Goal: Obtain resource: Download file/media

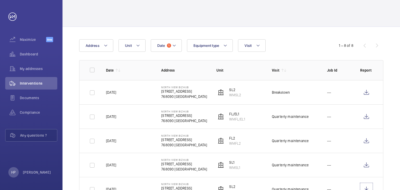
scroll to position [12, 0]
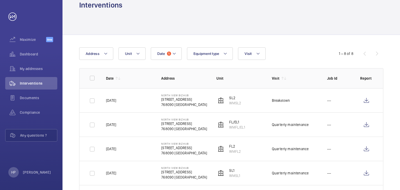
drag, startPoint x: 128, startPoint y: 174, endPoint x: 103, endPoint y: 173, distance: 25.0
click at [103, 173] on td "[DATE]" at bounding box center [125, 173] width 55 height 24
copy p "[DATE]"
drag, startPoint x: 235, startPoint y: 177, endPoint x: 241, endPoint y: 178, distance: 6.0
click at [241, 178] on td "SL1 WMSL1" at bounding box center [235, 173] width 55 height 24
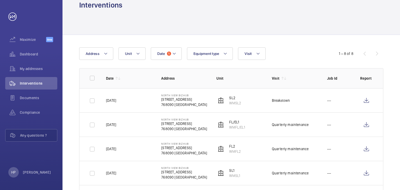
copy p "WMSL1"
click at [250, 171] on td "SL1 WMSL1" at bounding box center [235, 173] width 55 height 24
click at [366, 173] on wm-front-icon-button at bounding box center [366, 173] width 13 height 13
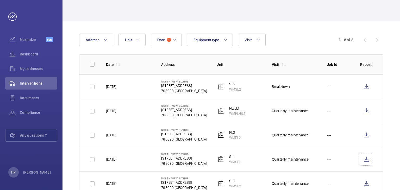
scroll to position [0, 0]
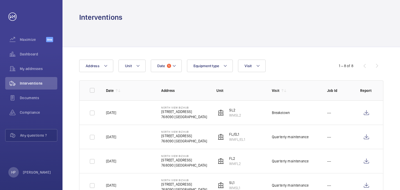
drag, startPoint x: 127, startPoint y: 160, endPoint x: 108, endPoint y: 160, distance: 19.0
click at [100, 160] on td "[DATE]" at bounding box center [125, 161] width 55 height 24
copy p "[DATE]"
drag, startPoint x: 243, startPoint y: 164, endPoint x: 225, endPoint y: 163, distance: 17.7
click at [225, 163] on td "FL2 WMFL2" at bounding box center [235, 161] width 55 height 24
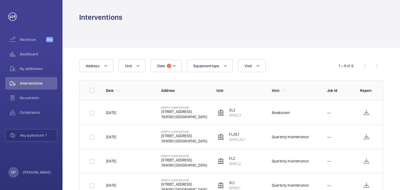
click at [242, 164] on td "FL2 WMFL2" at bounding box center [235, 161] width 55 height 24
drag, startPoint x: 241, startPoint y: 164, endPoint x: 228, endPoint y: 164, distance: 12.3
click at [228, 164] on td "FL2 WMFL2" at bounding box center [235, 161] width 55 height 24
copy p "WMFL2"
click at [366, 160] on wm-front-icon-button at bounding box center [366, 161] width 13 height 13
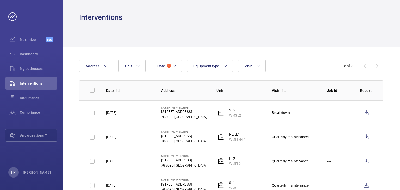
drag, startPoint x: 247, startPoint y: 140, endPoint x: 229, endPoint y: 140, distance: 18.2
click at [229, 140] on td "FL/EL1 WMFL/EL1" at bounding box center [235, 137] width 55 height 24
copy p "WMFL/EL1"
click at [367, 141] on wm-front-icon-button at bounding box center [366, 137] width 13 height 13
click at [240, 118] on td "SL2 WMSL2" at bounding box center [235, 113] width 55 height 24
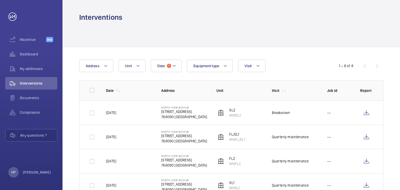
click at [132, 113] on td "[DATE]" at bounding box center [125, 113] width 55 height 24
drag, startPoint x: 129, startPoint y: 114, endPoint x: 104, endPoint y: 112, distance: 25.1
click at [104, 112] on td "[DATE]" at bounding box center [125, 113] width 55 height 24
copy p "[DATE]"
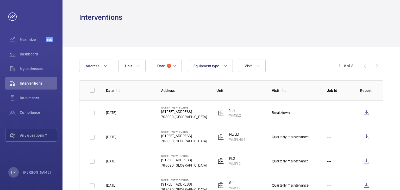
drag, startPoint x: 272, startPoint y: 112, endPoint x: 293, endPoint y: 112, distance: 21.1
click at [293, 112] on td "Breakdown" at bounding box center [291, 113] width 55 height 24
copy div "Breakdown"
drag, startPoint x: 241, startPoint y: 116, endPoint x: 230, endPoint y: 116, distance: 10.9
click at [230, 116] on p "WMSL2" at bounding box center [235, 115] width 12 height 5
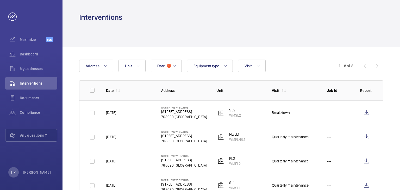
copy p "WMSL2"
click at [367, 113] on wm-front-icon-button at bounding box center [366, 113] width 13 height 13
click at [172, 66] on mat-icon at bounding box center [174, 66] width 4 height 6
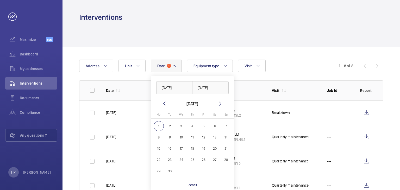
click at [163, 106] on mat-icon at bounding box center [164, 104] width 6 height 6
click at [193, 126] on span "1" at bounding box center [192, 126] width 10 height 10
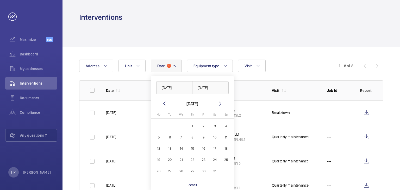
type input "[DATE]"
click at [210, 171] on span "31" at bounding box center [215, 171] width 10 height 10
type input "[DATE]"
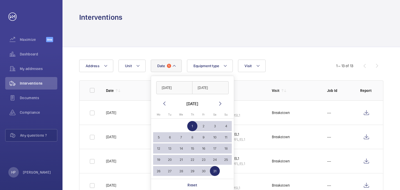
click at [289, 60] on div "Date 1 [DATE] [DATE] [DATE] [DATE] Mo [DATE] Tu [DATE] We [DATE] Th [DATE] Fr […" at bounding box center [200, 66] width 242 height 13
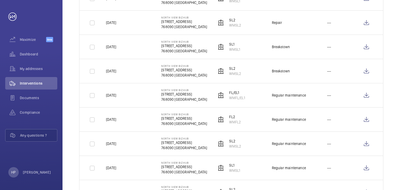
scroll to position [237, 0]
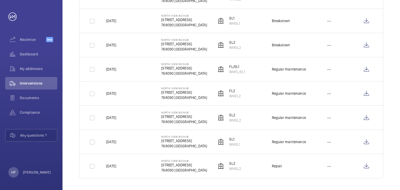
drag, startPoint x: 105, startPoint y: 167, endPoint x: 129, endPoint y: 167, distance: 24.0
click at [129, 167] on td "[DATE]" at bounding box center [125, 166] width 55 height 24
copy p "[DATE]"
drag, startPoint x: 230, startPoint y: 168, endPoint x: 243, endPoint y: 168, distance: 13.3
click at [243, 168] on td "SL2 WMSL2" at bounding box center [235, 166] width 55 height 24
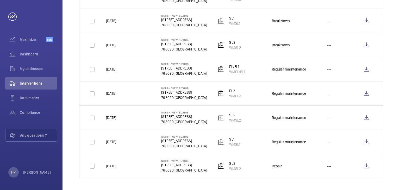
click at [234, 170] on p "WMSL2" at bounding box center [235, 168] width 12 height 5
drag, startPoint x: 271, startPoint y: 166, endPoint x: 285, endPoint y: 165, distance: 14.3
click at [285, 165] on td "Repair" at bounding box center [291, 166] width 55 height 24
click at [369, 166] on wm-front-icon-button at bounding box center [366, 166] width 13 height 13
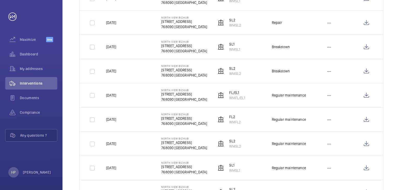
drag, startPoint x: 126, startPoint y: 169, endPoint x: 106, endPoint y: 174, distance: 20.7
click at [106, 174] on td "[DATE]" at bounding box center [125, 168] width 55 height 24
drag, startPoint x: 269, startPoint y: 165, endPoint x: 306, endPoint y: 166, distance: 37.5
click at [306, 166] on td "Regular maintenance" at bounding box center [291, 168] width 55 height 24
drag, startPoint x: 242, startPoint y: 169, endPoint x: 228, endPoint y: 170, distance: 13.9
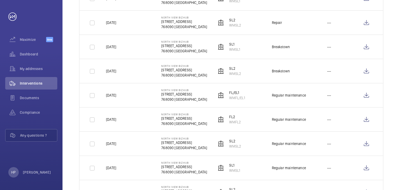
click at [228, 170] on td "SL1 WMSL1" at bounding box center [235, 168] width 55 height 24
click at [68, 150] on div "Date 1 Address Unit Equipment type Visit 1 – 13 of 13 Date Address Unit Visit J…" at bounding box center [232, 26] width 338 height 381
click at [369, 168] on wm-front-icon-button at bounding box center [366, 168] width 13 height 13
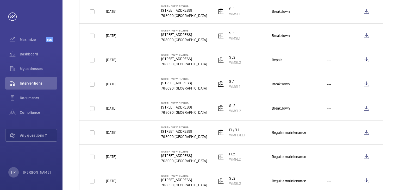
scroll to position [185, 0]
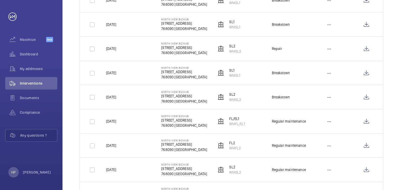
drag, startPoint x: 107, startPoint y: 170, endPoint x: 126, endPoint y: 167, distance: 19.1
click at [126, 167] on td "[DATE]" at bounding box center [125, 170] width 55 height 24
click at [106, 168] on p "[DATE]" at bounding box center [111, 169] width 10 height 5
drag, startPoint x: 105, startPoint y: 169, endPoint x: 127, endPoint y: 171, distance: 21.7
click at [127, 171] on td "[DATE]" at bounding box center [125, 170] width 55 height 24
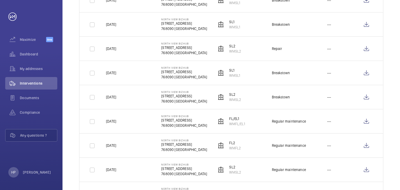
drag, startPoint x: 228, startPoint y: 171, endPoint x: 242, endPoint y: 173, distance: 14.0
click at [242, 173] on td "SL2 WMSL2" at bounding box center [235, 170] width 55 height 24
click at [368, 173] on wm-front-icon-button at bounding box center [366, 170] width 13 height 13
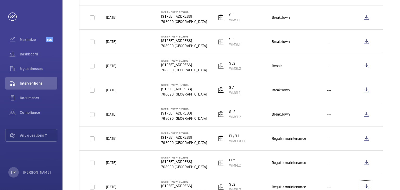
scroll to position [159, 0]
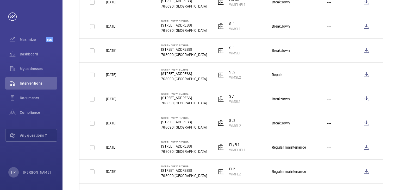
drag, startPoint x: 133, startPoint y: 173, endPoint x: 103, endPoint y: 171, distance: 30.0
click at [103, 171] on td "[DATE]" at bounding box center [125, 171] width 55 height 24
drag, startPoint x: 228, startPoint y: 173, endPoint x: 245, endPoint y: 175, distance: 16.8
click at [245, 175] on td "FL2 WMFL2" at bounding box center [235, 171] width 55 height 24
click at [368, 172] on wm-front-icon-button at bounding box center [366, 171] width 13 height 13
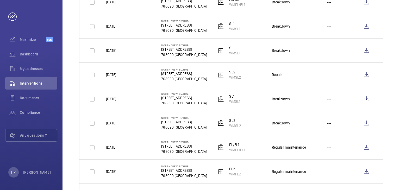
scroll to position [133, 0]
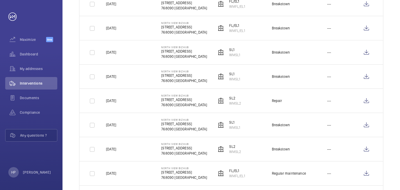
drag, startPoint x: 105, startPoint y: 174, endPoint x: 128, endPoint y: 171, distance: 23.7
click at [128, 171] on td "[DATE]" at bounding box center [125, 173] width 55 height 24
drag, startPoint x: 309, startPoint y: 173, endPoint x: 269, endPoint y: 173, distance: 40.7
click at [269, 173] on td "Regular maintenance" at bounding box center [291, 173] width 55 height 24
drag, startPoint x: 246, startPoint y: 175, endPoint x: 227, endPoint y: 176, distance: 18.5
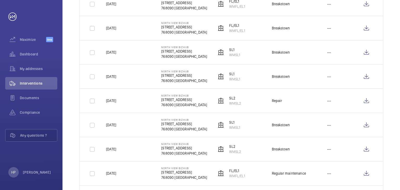
click at [227, 176] on td "FL/EL1 WMFL/EL1" at bounding box center [235, 173] width 55 height 24
click at [370, 170] on wm-front-icon-button at bounding box center [366, 173] width 13 height 13
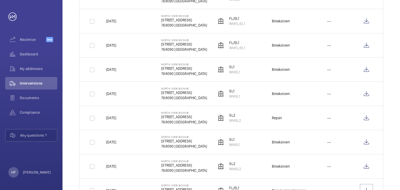
scroll to position [107, 0]
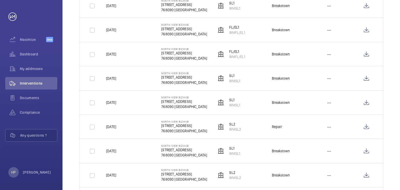
drag, startPoint x: 230, startPoint y: 154, endPoint x: 242, endPoint y: 156, distance: 12.2
click at [242, 156] on td "SL1 WMSL1" at bounding box center [235, 151] width 55 height 24
click at [138, 168] on td "[DATE]" at bounding box center [125, 175] width 55 height 24
drag, startPoint x: 229, startPoint y: 177, endPoint x: 242, endPoint y: 177, distance: 12.8
click at [242, 177] on td "SL2 WMSL2" at bounding box center [235, 175] width 55 height 24
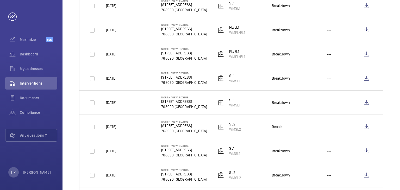
click at [248, 179] on td "SL2 WMSL2" at bounding box center [235, 175] width 55 height 24
click at [265, 182] on td "Breakdown" at bounding box center [291, 175] width 55 height 24
drag, startPoint x: 273, startPoint y: 177, endPoint x: 294, endPoint y: 175, distance: 21.4
click at [294, 175] on td "Breakdown" at bounding box center [291, 175] width 55 height 24
click at [369, 173] on wm-front-icon-button at bounding box center [366, 175] width 13 height 13
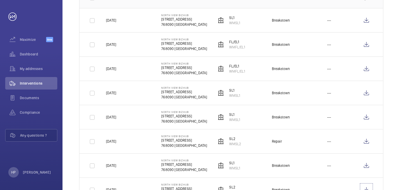
scroll to position [81, 0]
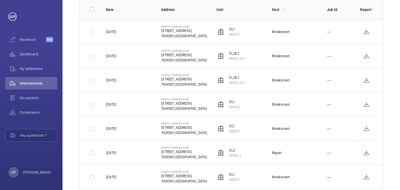
click at [229, 180] on p "WMSL1" at bounding box center [234, 179] width 11 height 5
drag, startPoint x: 229, startPoint y: 180, endPoint x: 242, endPoint y: 181, distance: 13.3
click at [242, 181] on td "SL1 WMSL1" at bounding box center [235, 177] width 55 height 24
click at [371, 179] on wm-front-icon-button at bounding box center [366, 177] width 13 height 13
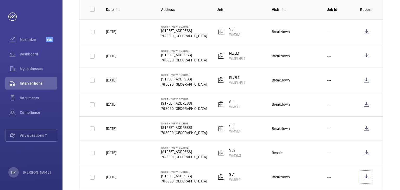
scroll to position [55, 0]
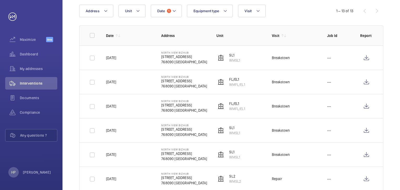
drag, startPoint x: 241, startPoint y: 182, endPoint x: 228, endPoint y: 182, distance: 13.1
click at [228, 182] on td "SL2 WMSL2" at bounding box center [235, 179] width 55 height 24
click at [368, 179] on wm-front-icon-button at bounding box center [366, 179] width 13 height 13
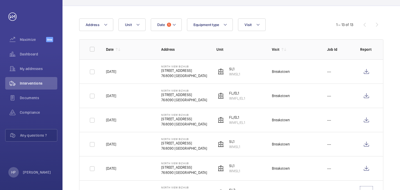
scroll to position [29, 0]
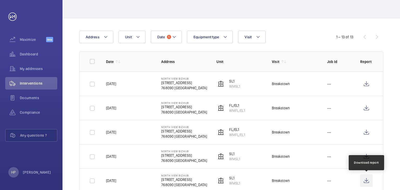
click at [369, 182] on wm-front-icon-button at bounding box center [366, 181] width 13 height 13
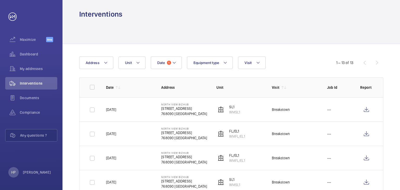
scroll to position [3, 0]
click at [368, 183] on wm-front-icon-button at bounding box center [366, 182] width 13 height 13
drag, startPoint x: 230, startPoint y: 161, endPoint x: 246, endPoint y: 162, distance: 16.5
click at [246, 162] on td "FL/EL1 WMFL/EL1" at bounding box center [235, 158] width 55 height 24
drag, startPoint x: 289, startPoint y: 156, endPoint x: 223, endPoint y: 163, distance: 67.0
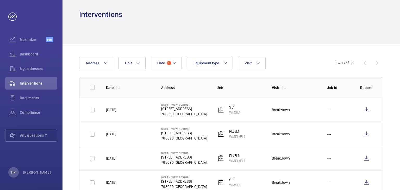
click at [269, 157] on td "Breakdown" at bounding box center [291, 158] width 55 height 24
click at [366, 163] on wm-front-icon-button at bounding box center [366, 158] width 13 height 13
click at [257, 139] on td "FL/EL1 WMFL/EL1" at bounding box center [235, 134] width 55 height 24
drag, startPoint x: 229, startPoint y: 137, endPoint x: 248, endPoint y: 138, distance: 18.8
click at [248, 138] on td "FL/EL1 WMFL/EL1" at bounding box center [235, 134] width 55 height 24
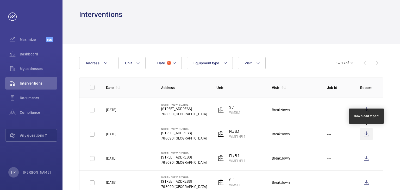
click at [366, 133] on wm-front-icon-button at bounding box center [366, 134] width 13 height 13
click at [242, 115] on td "SL1 WMSL1" at bounding box center [235, 110] width 55 height 24
drag, startPoint x: 241, startPoint y: 112, endPoint x: 229, endPoint y: 113, distance: 11.5
click at [229, 113] on td "SL1 WMSL1" at bounding box center [235, 110] width 55 height 24
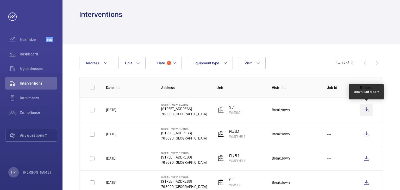
click at [367, 112] on wm-front-icon-button at bounding box center [366, 110] width 13 height 13
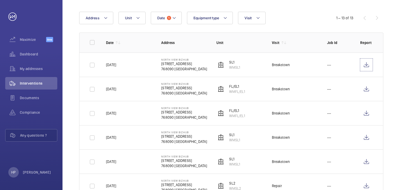
scroll to position [52, 0]
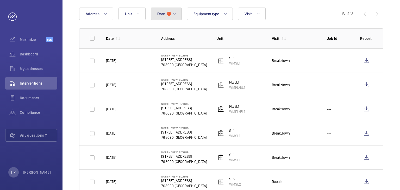
click at [171, 18] on button "Date 1" at bounding box center [166, 14] width 31 height 13
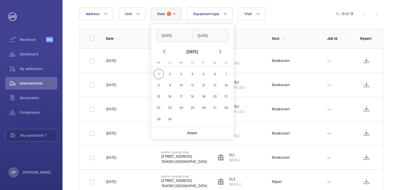
click at [164, 52] on mat-icon at bounding box center [164, 51] width 6 height 6
click at [223, 73] on span "1" at bounding box center [226, 74] width 10 height 10
type input "[DATE]"
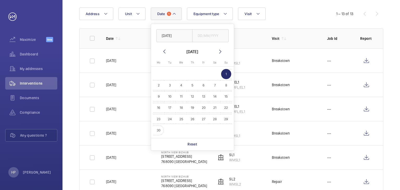
click at [159, 127] on span "30" at bounding box center [159, 130] width 10 height 10
type input "[DATE]"
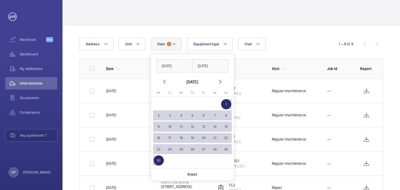
scroll to position [52, 0]
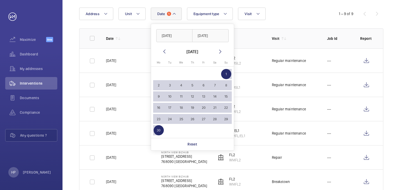
click at [292, 7] on div "Date 1 [DATE] [DATE] [DATE] [DATE] Mo [DATE] Tu [DATE] We [DATE] Th [DATE] Fr […" at bounding box center [232, 137] width 338 height 284
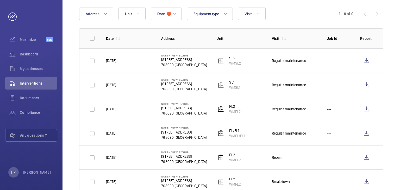
click at [364, 12] on div "1 – 9 of 9" at bounding box center [352, 14] width 63 height 6
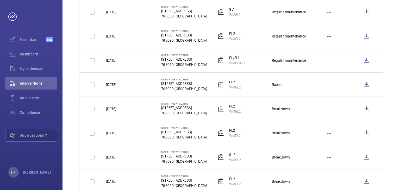
scroll to position [141, 0]
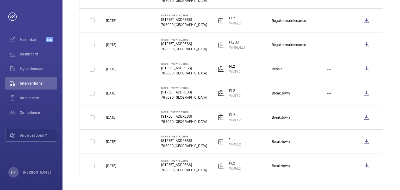
drag, startPoint x: 127, startPoint y: 166, endPoint x: 105, endPoint y: 167, distance: 22.4
click at [105, 167] on td "[DATE]" at bounding box center [125, 166] width 55 height 24
drag, startPoint x: 271, startPoint y: 164, endPoint x: 295, endPoint y: 164, distance: 24.2
click at [295, 164] on td "Breakdown" at bounding box center [291, 166] width 55 height 24
drag, startPoint x: 241, startPoint y: 168, endPoint x: 231, endPoint y: 169, distance: 10.2
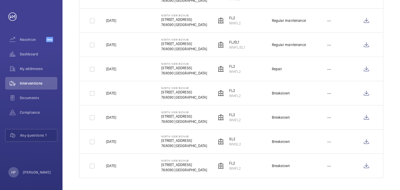
click at [231, 169] on td "FL2 WMFL2" at bounding box center [235, 166] width 55 height 24
click at [367, 164] on wm-front-icon-button at bounding box center [366, 166] width 13 height 13
drag, startPoint x: 239, startPoint y: 144, endPoint x: 227, endPoint y: 143, distance: 11.5
click at [227, 143] on wm-front-device-cell "SL2 WMSL2" at bounding box center [229, 142] width 25 height 10
click at [364, 142] on wm-front-icon-button at bounding box center [366, 142] width 13 height 13
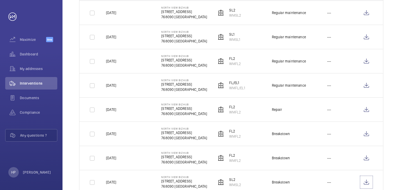
scroll to position [89, 0]
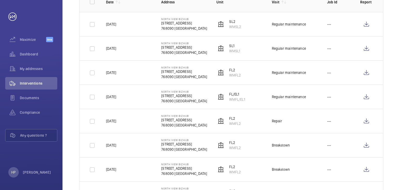
drag, startPoint x: 289, startPoint y: 168, endPoint x: 270, endPoint y: 170, distance: 19.4
click at [270, 170] on td "Breakdown" at bounding box center [291, 169] width 55 height 24
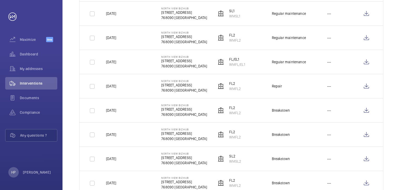
scroll to position [115, 0]
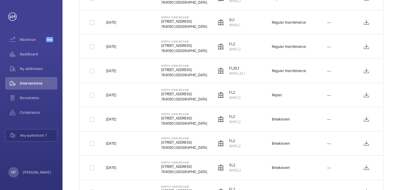
drag, startPoint x: 242, startPoint y: 147, endPoint x: 229, endPoint y: 146, distance: 13.1
click at [229, 146] on td "FL2 WMFL2" at bounding box center [235, 143] width 55 height 24
click at [365, 143] on wm-front-icon-button at bounding box center [366, 143] width 13 height 13
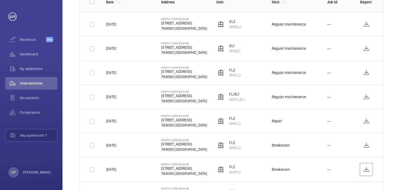
scroll to position [63, 0]
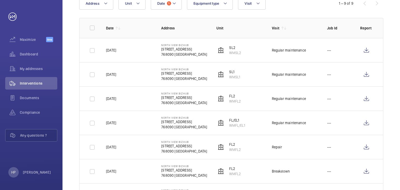
drag, startPoint x: 242, startPoint y: 175, endPoint x: 227, endPoint y: 174, distance: 15.2
click at [227, 174] on td "FL2 WMFL2" at bounding box center [235, 171] width 55 height 24
click at [240, 177] on td "FL2 WMFL2" at bounding box center [235, 171] width 55 height 24
click at [368, 170] on wm-front-icon-button at bounding box center [366, 171] width 13 height 13
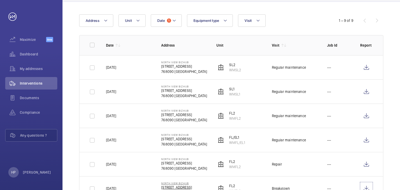
scroll to position [36, 0]
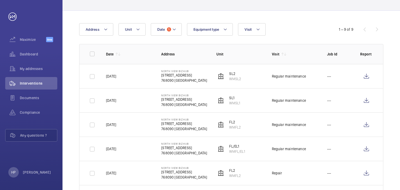
drag, startPoint x: 229, startPoint y: 176, endPoint x: 246, endPoint y: 176, distance: 16.4
click at [246, 176] on td "FL2 WMFL2" at bounding box center [235, 173] width 55 height 24
click at [368, 174] on wm-front-icon-button at bounding box center [366, 173] width 13 height 13
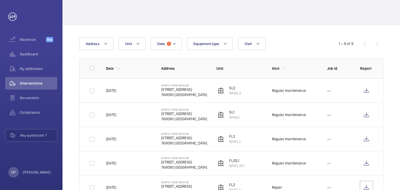
scroll to position [10, 0]
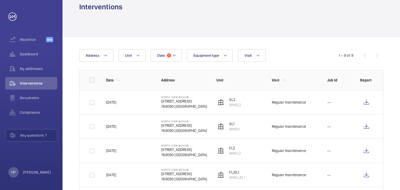
drag, startPoint x: 242, startPoint y: 177, endPoint x: 229, endPoint y: 176, distance: 13.3
click at [229, 176] on td "FL/EL1 WMFL/EL1" at bounding box center [235, 175] width 55 height 24
click at [229, 179] on p "WMFL/EL1" at bounding box center [237, 177] width 16 height 5
click at [368, 174] on wm-front-icon-button at bounding box center [366, 175] width 13 height 13
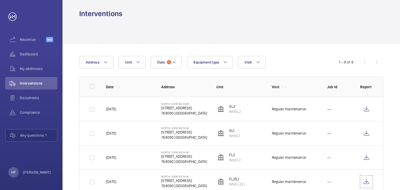
scroll to position [0, 0]
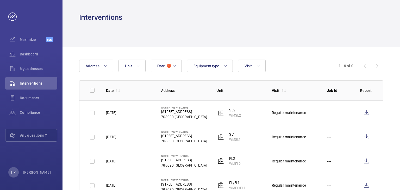
drag, startPoint x: 129, startPoint y: 162, endPoint x: 105, endPoint y: 162, distance: 23.7
click at [105, 163] on td "[DATE]" at bounding box center [125, 161] width 55 height 24
drag, startPoint x: 243, startPoint y: 164, endPoint x: 228, endPoint y: 165, distance: 14.9
click at [228, 165] on td "FL2 WMFL2" at bounding box center [235, 161] width 55 height 24
click at [367, 160] on wm-front-icon-button at bounding box center [366, 161] width 13 height 13
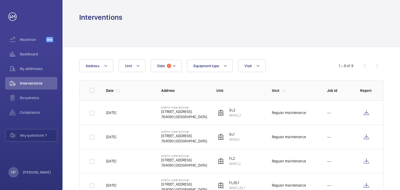
click at [246, 144] on td "SL1 WMSL1" at bounding box center [235, 137] width 55 height 24
drag, startPoint x: 126, startPoint y: 137, endPoint x: 98, endPoint y: 136, distance: 28.2
click at [98, 136] on td "[DATE]" at bounding box center [125, 137] width 55 height 24
drag, startPoint x: 243, startPoint y: 140, endPoint x: 226, endPoint y: 140, distance: 16.9
click at [226, 140] on td "SL1 WMSL1" at bounding box center [235, 137] width 55 height 24
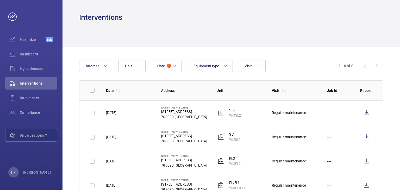
click at [228, 139] on wm-front-device-cell "SL1 WMSL1" at bounding box center [229, 137] width 24 height 10
drag, startPoint x: 227, startPoint y: 139, endPoint x: 241, endPoint y: 140, distance: 13.6
click at [241, 140] on td "SL1 WMSL1" at bounding box center [235, 137] width 55 height 24
click at [333, 137] on td "---" at bounding box center [335, 137] width 33 height 24
click at [369, 140] on wm-front-icon-button at bounding box center [366, 137] width 13 height 13
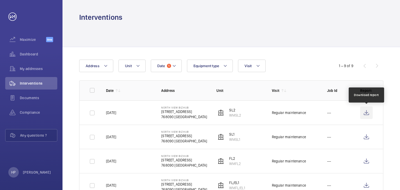
click at [366, 115] on wm-front-icon-button at bounding box center [366, 113] width 13 height 13
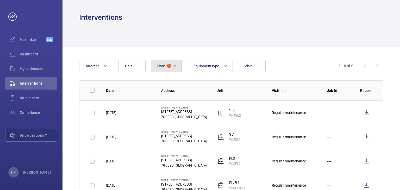
click at [175, 68] on mat-icon at bounding box center [174, 66] width 4 height 6
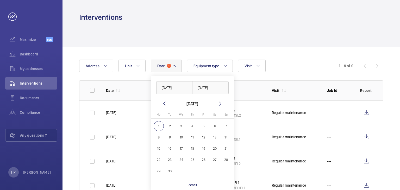
click at [167, 102] on wm-front-date-range-picker-header "[DATE]" at bounding box center [192, 104] width 62 height 6
click at [167, 102] on mat-icon at bounding box center [164, 104] width 6 height 6
click at [171, 124] on span "1" at bounding box center [170, 126] width 10 height 10
type input "[DATE]"
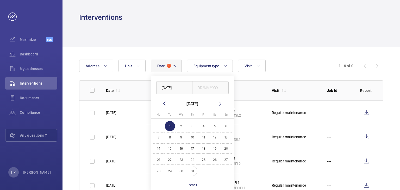
click at [193, 171] on span "31" at bounding box center [192, 171] width 10 height 10
type input "[DATE]"
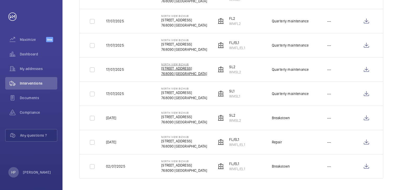
scroll to position [189, 0]
drag, startPoint x: 230, startPoint y: 168, endPoint x: 247, endPoint y: 170, distance: 17.3
click at [247, 170] on td "FL/EL1 WMFL/EL1" at bounding box center [235, 166] width 55 height 24
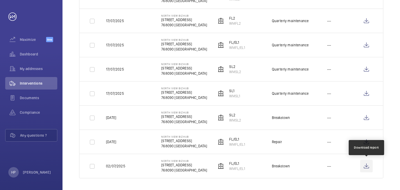
click at [368, 167] on wm-front-icon-button at bounding box center [366, 166] width 13 height 13
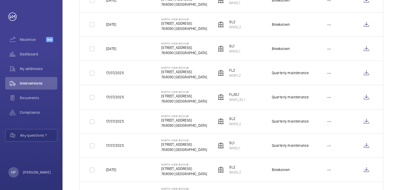
scroll to position [163, 0]
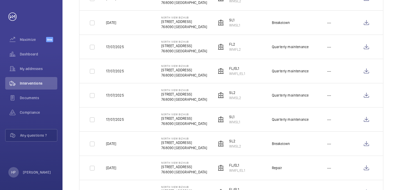
drag, startPoint x: 231, startPoint y: 170, endPoint x: 247, endPoint y: 172, distance: 15.8
click at [247, 172] on td "FL/EL1 WMFL/EL1" at bounding box center [235, 168] width 55 height 24
drag, startPoint x: 229, startPoint y: 170, endPoint x: 245, endPoint y: 170, distance: 15.6
click at [245, 170] on p "WMFL/EL1" at bounding box center [237, 170] width 16 height 5
click at [363, 167] on wm-front-icon-button at bounding box center [366, 168] width 13 height 13
